Goal: Find specific page/section: Find specific page/section

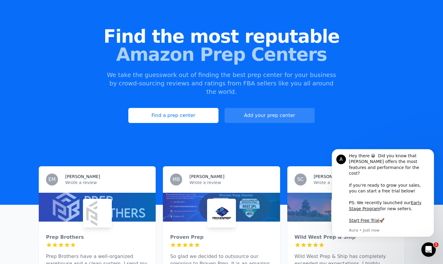
scroll to position [30, 0]
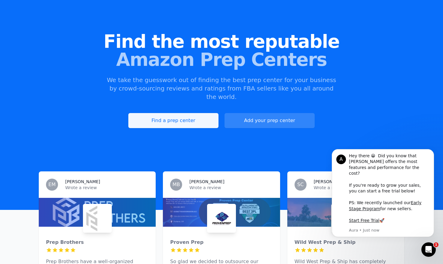
click at [174, 113] on link "Find a prep center" at bounding box center [173, 120] width 90 height 15
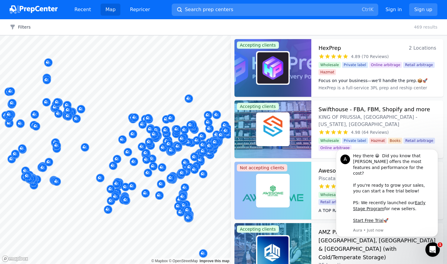
click at [228, 12] on button "Search prep centers Ctrl K" at bounding box center [275, 10] width 207 height 12
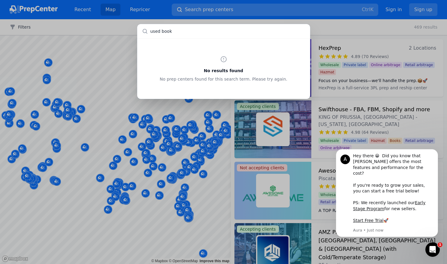
type input "used books"
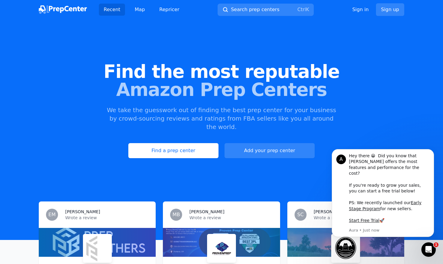
click at [66, 8] on img at bounding box center [63, 9] width 48 height 8
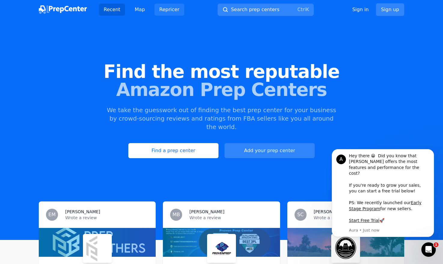
click at [163, 11] on link "Repricer" at bounding box center [169, 10] width 30 height 12
